Goal: Task Accomplishment & Management: Use online tool/utility

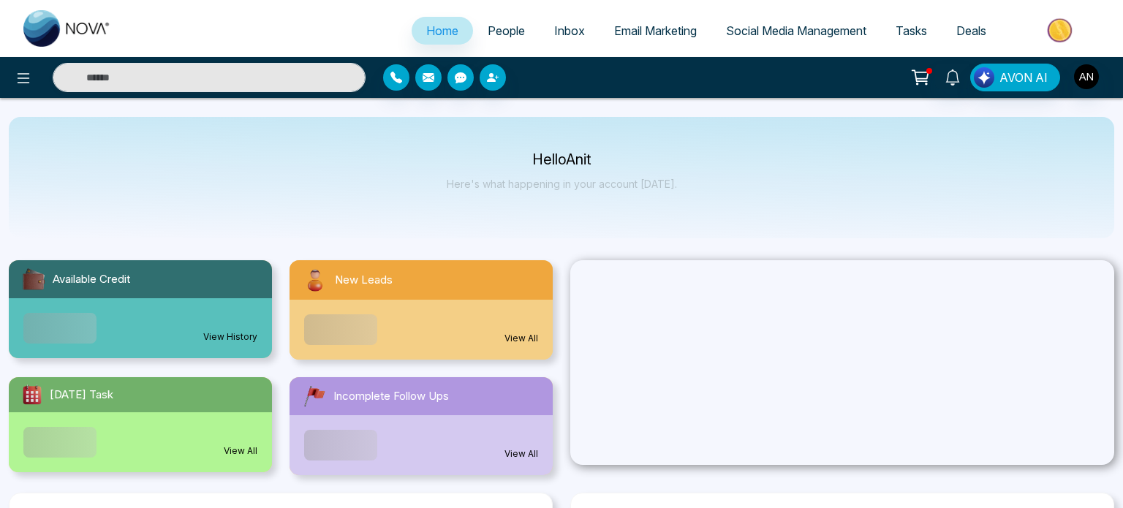
select select "*"
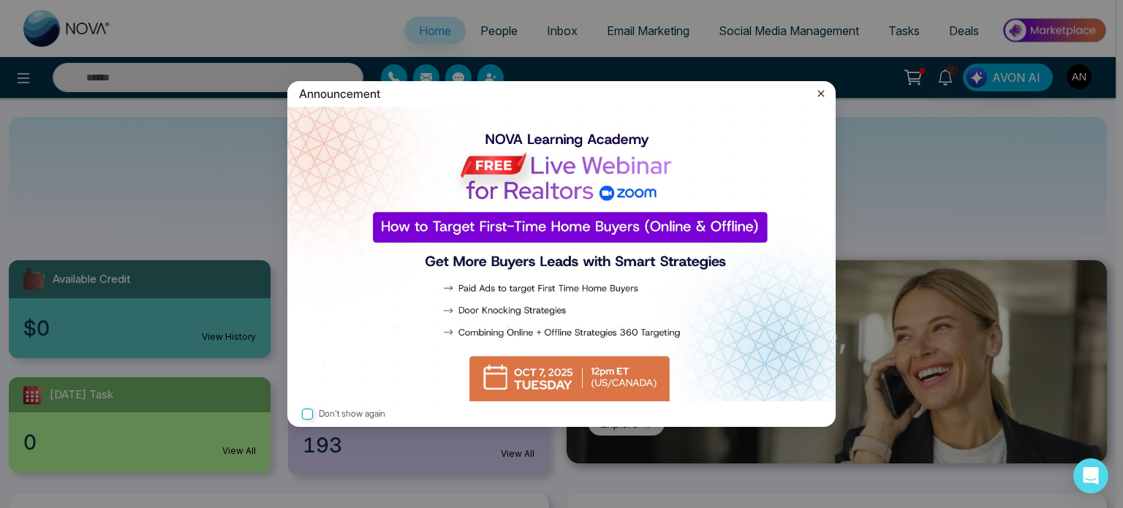
click at [822, 93] on icon at bounding box center [821, 93] width 15 height 15
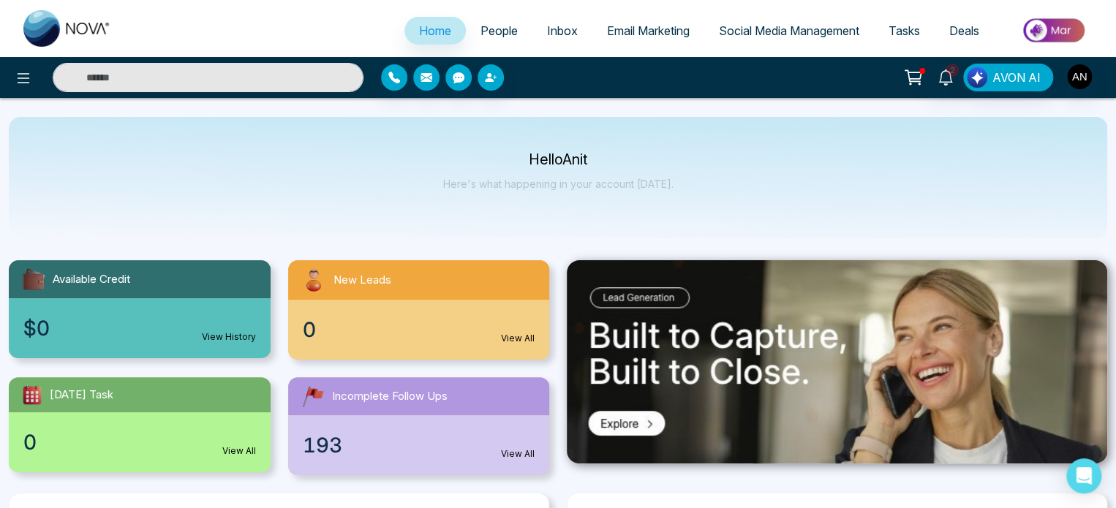
click at [657, 34] on span "Email Marketing" at bounding box center [648, 30] width 83 height 15
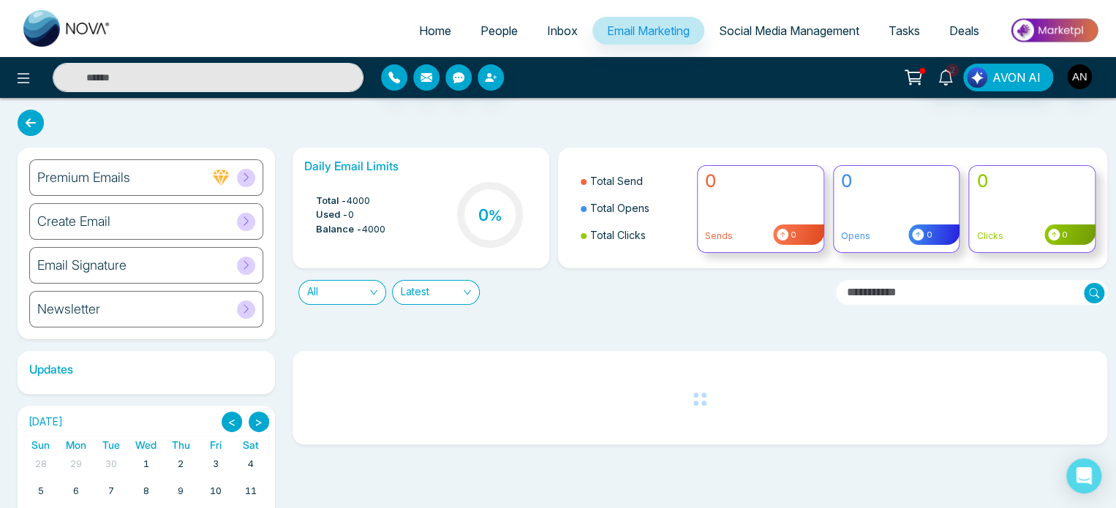
click at [827, 26] on span "Social Media Management" at bounding box center [789, 30] width 140 height 15
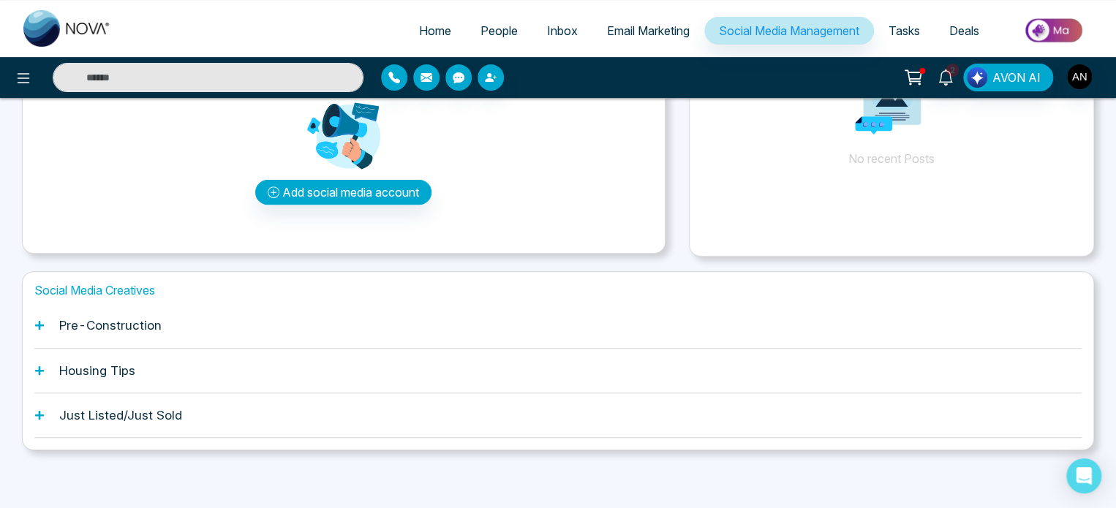
scroll to position [135, 0]
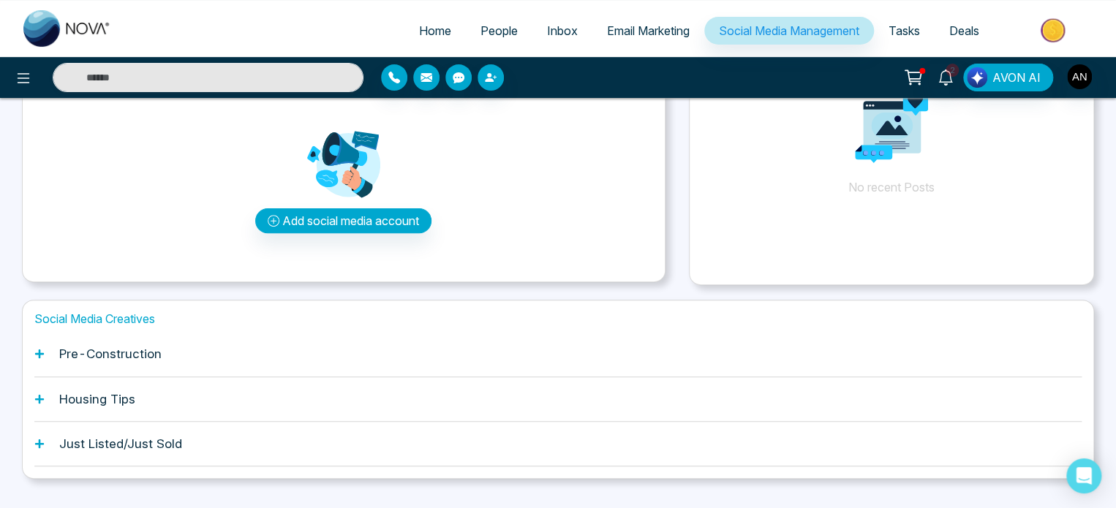
click at [118, 348] on h1 "Pre-Construction" at bounding box center [110, 354] width 102 height 15
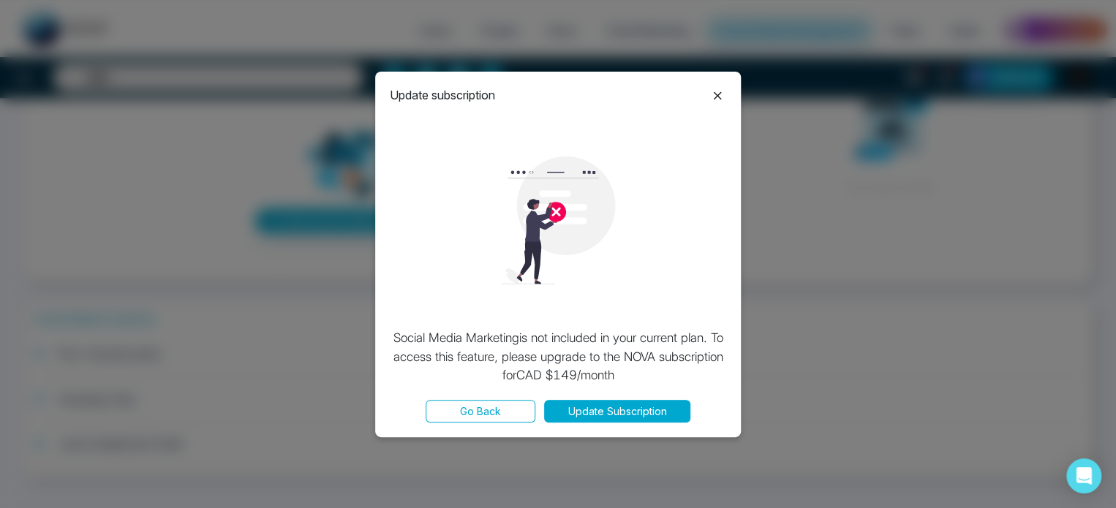
click at [714, 94] on icon at bounding box center [718, 96] width 8 height 8
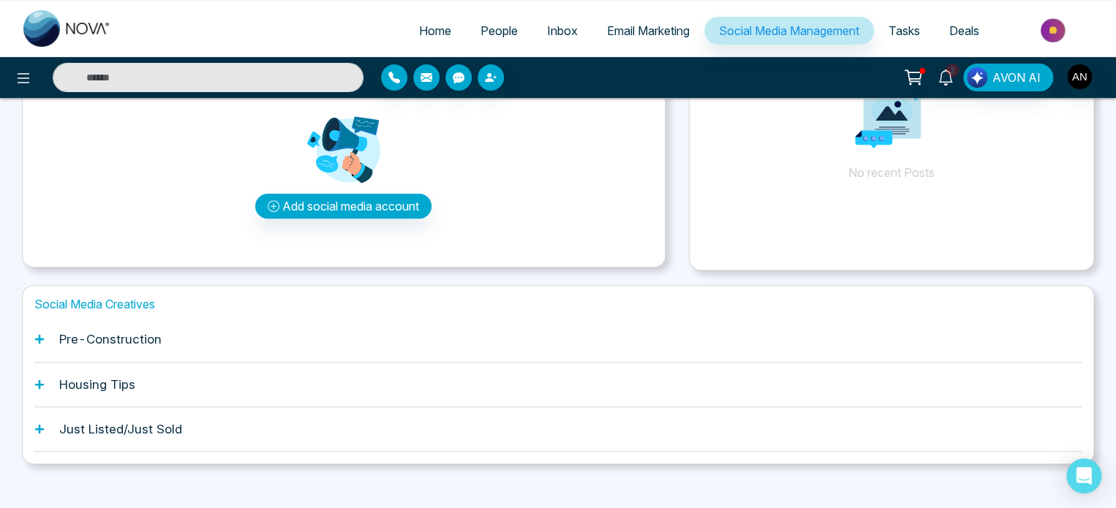
scroll to position [163, 0]
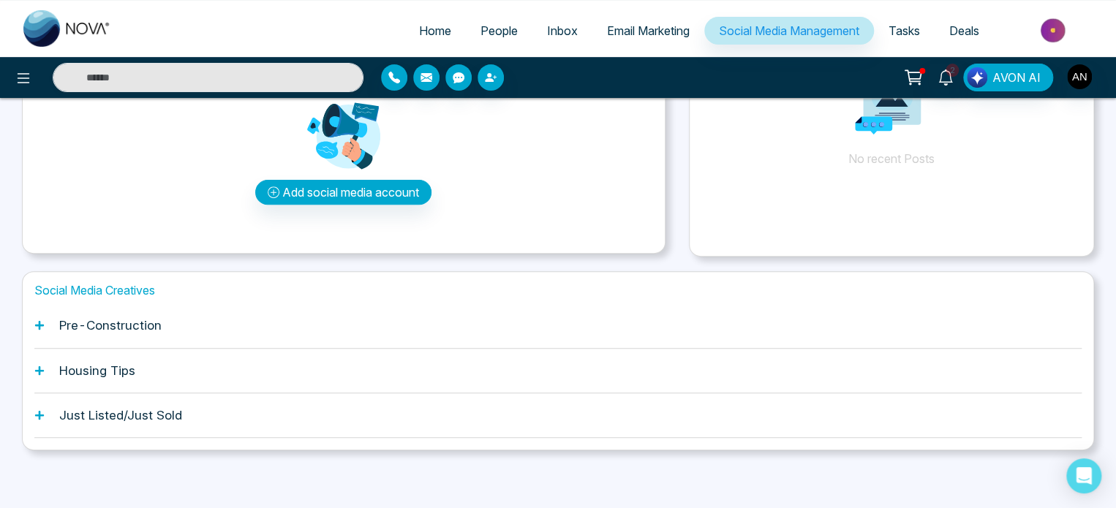
click at [250, 360] on div "Housing Tips" at bounding box center [557, 371] width 1047 height 45
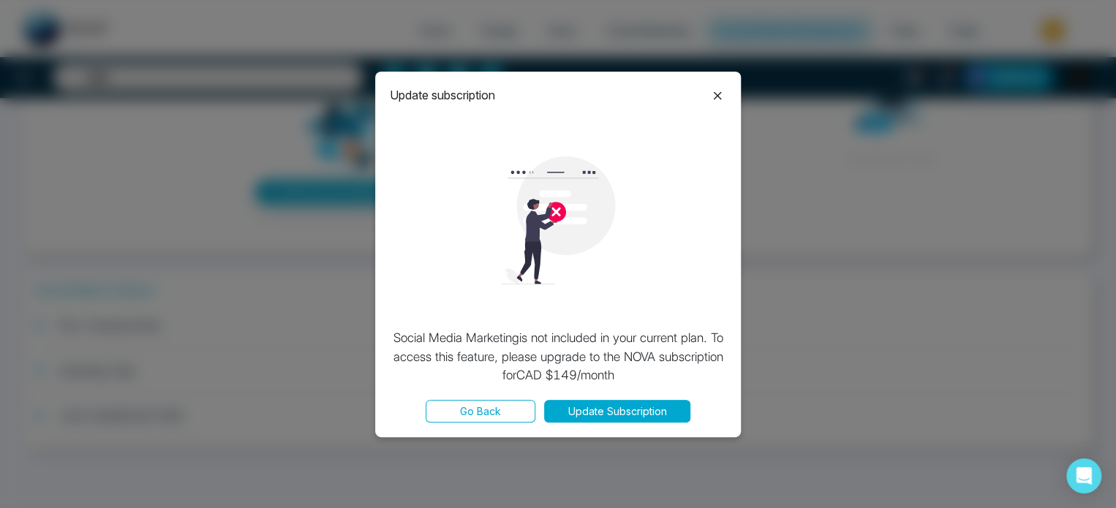
click at [714, 99] on icon at bounding box center [717, 96] width 18 height 18
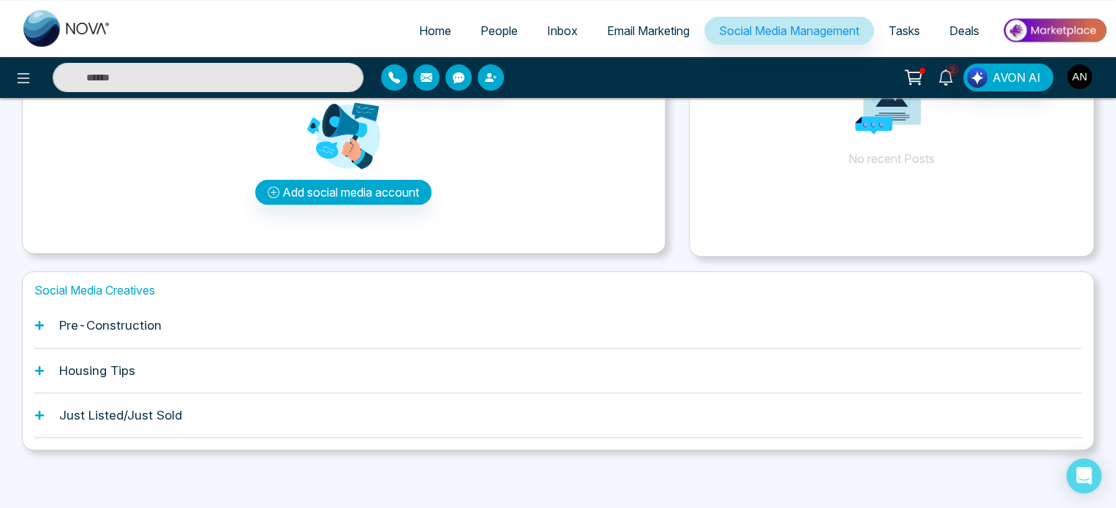
click at [1080, 81] on img "button" at bounding box center [1079, 76] width 25 height 25
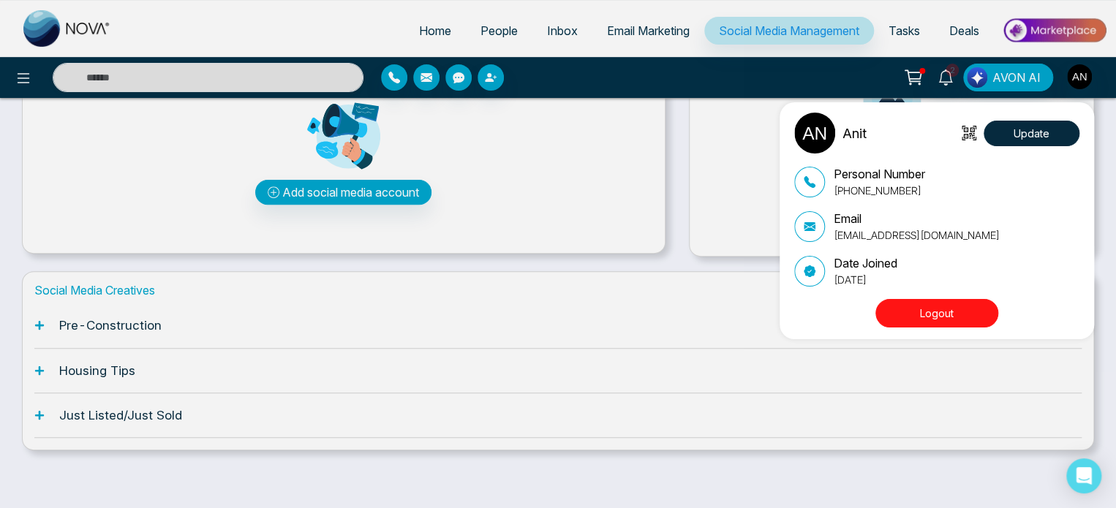
click at [553, 271] on div "Anit Update Personal Number [PHONE_NUMBER] Email [EMAIL_ADDRESS][DOMAIN_NAME] D…" at bounding box center [558, 254] width 1116 height 508
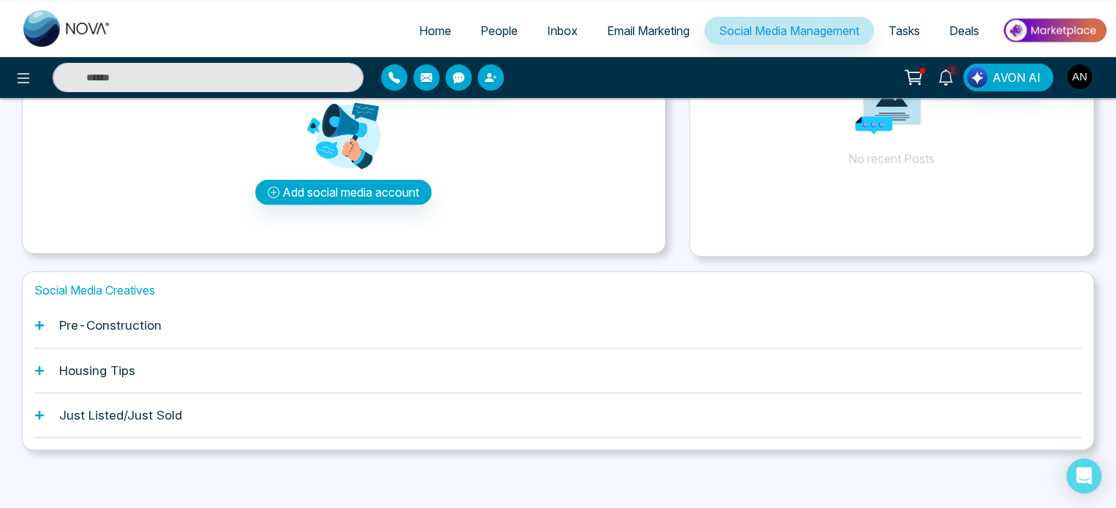
click at [140, 329] on h1 "Pre-Construction" at bounding box center [110, 325] width 102 height 15
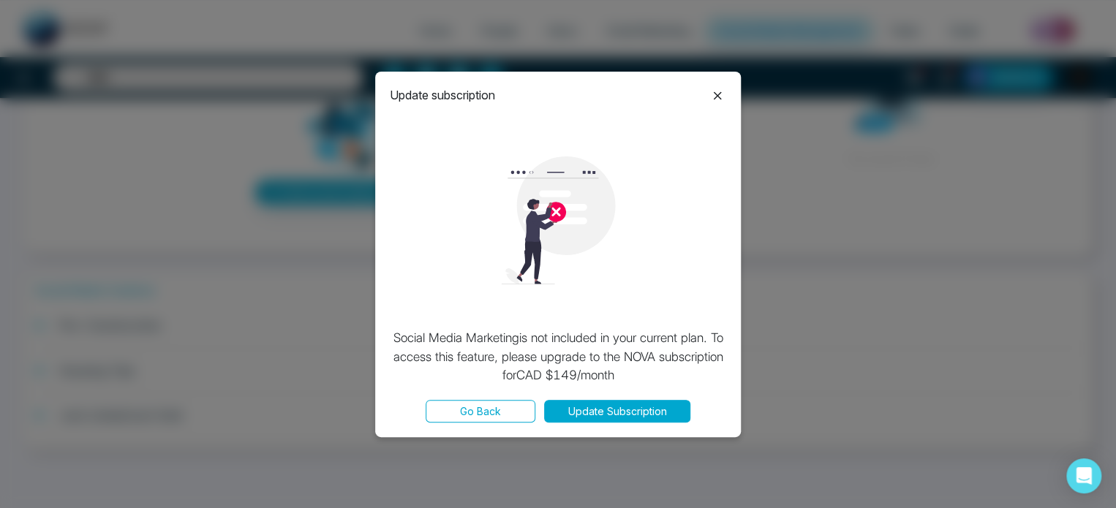
click at [506, 417] on button "Go Back" at bounding box center [480, 411] width 110 height 23
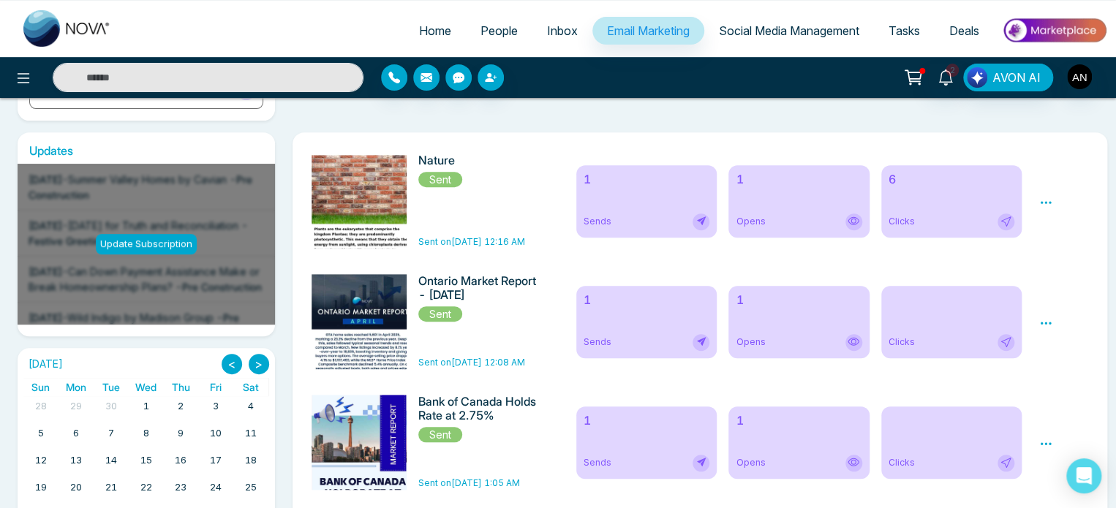
scroll to position [243, 0]
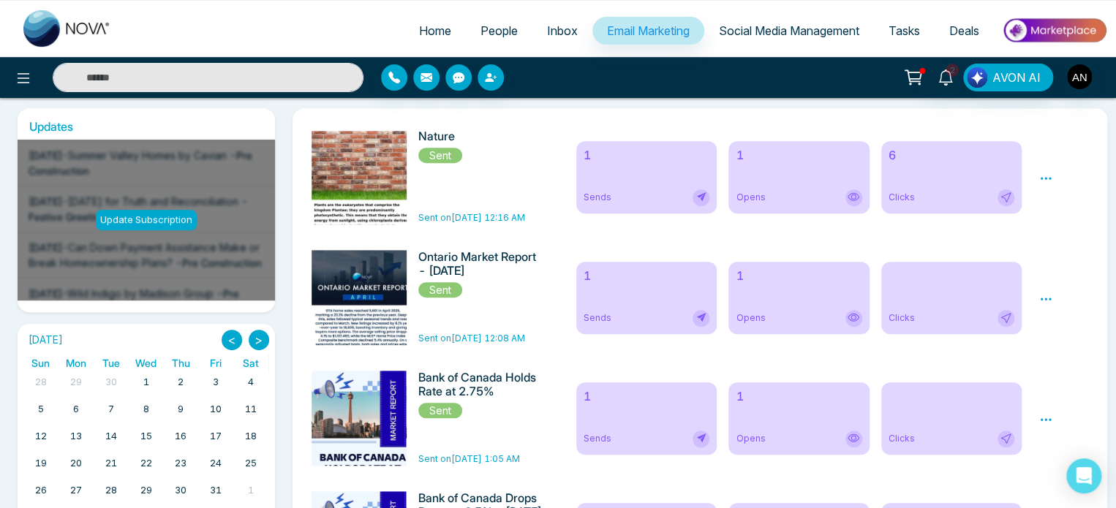
click at [840, 31] on span "Social Media Management" at bounding box center [789, 30] width 140 height 15
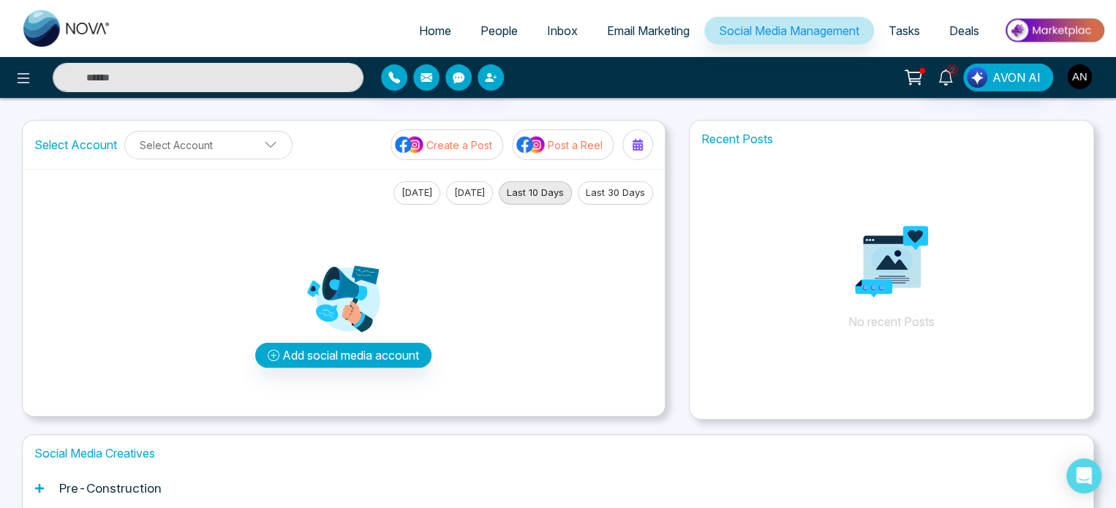
click at [131, 318] on div "Add social media account" at bounding box center [343, 305] width 618 height 200
click at [722, 333] on p "No recent Posts" at bounding box center [891, 263] width 404 height 219
